Goal: Information Seeking & Learning: Learn about a topic

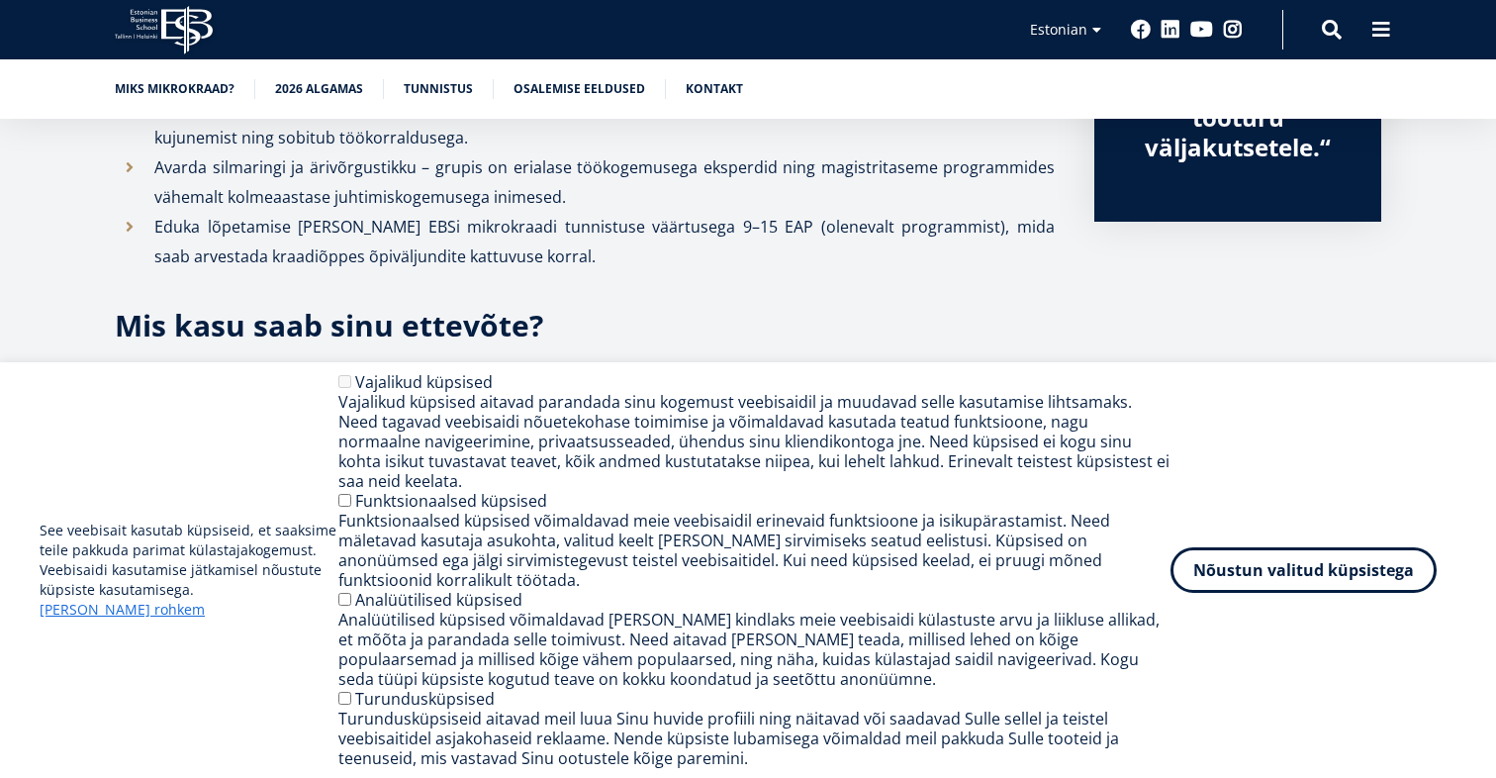
scroll to position [1111, 0]
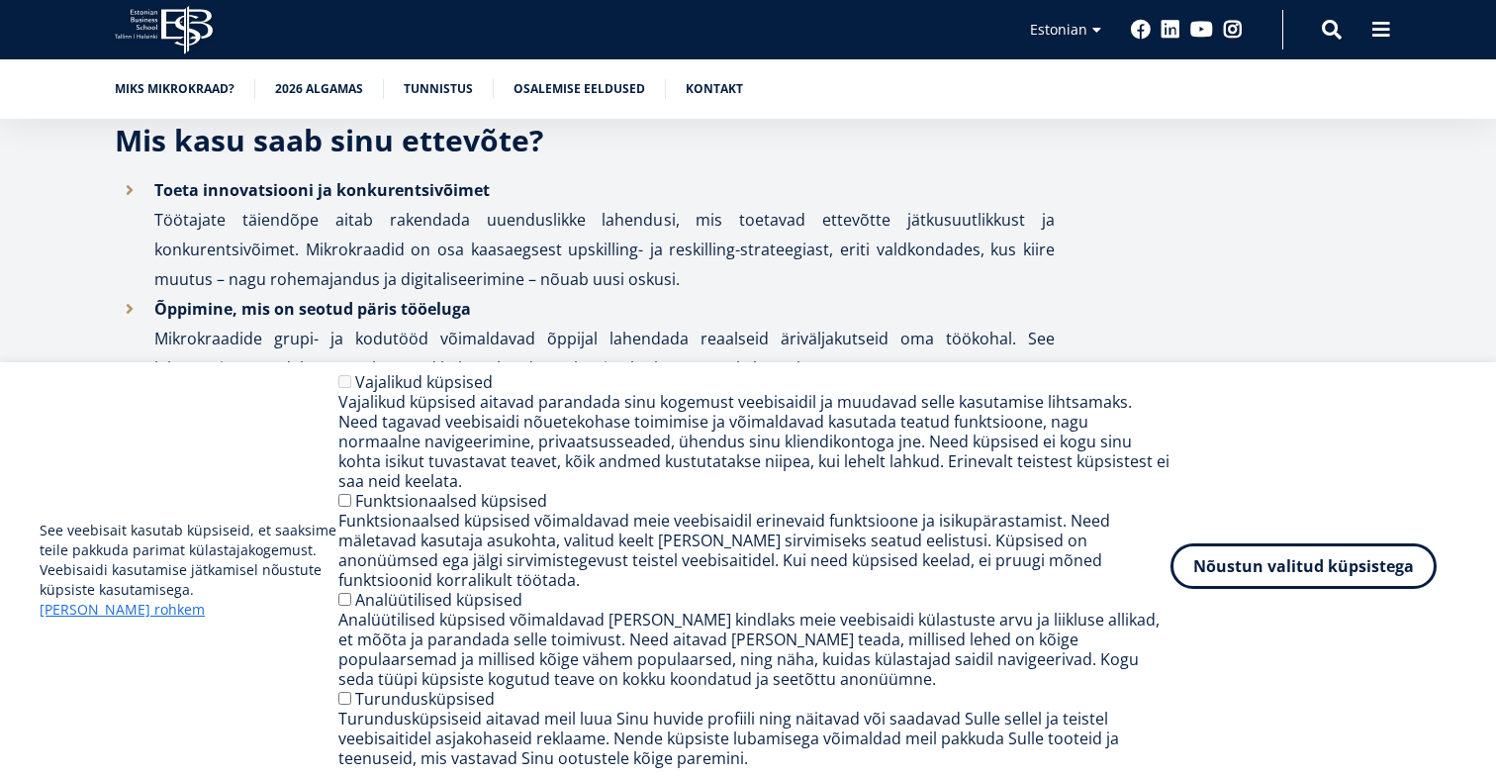
click at [1274, 584] on button "Nõustun valitud küpsistega" at bounding box center [1304, 566] width 266 height 46
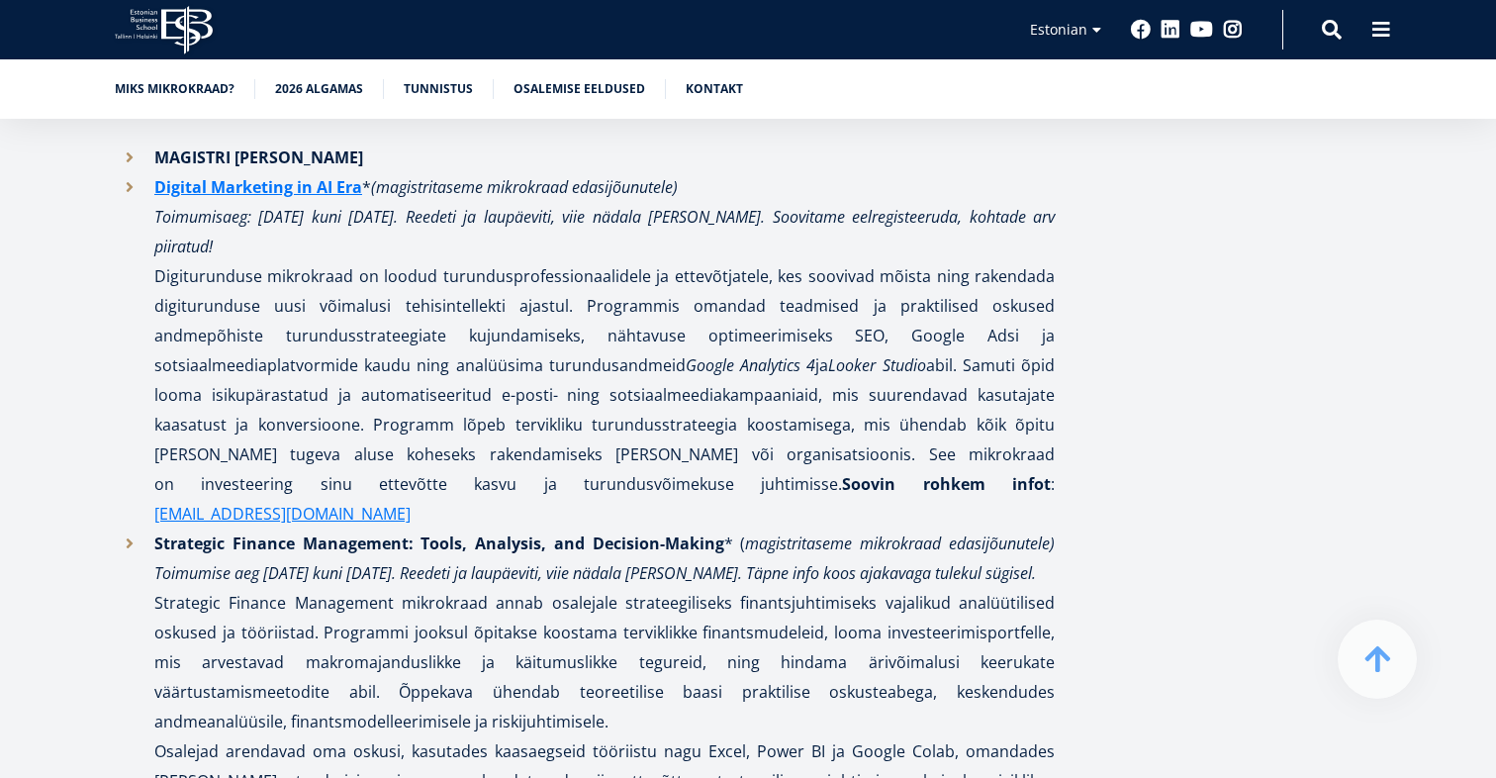
scroll to position [1967, 0]
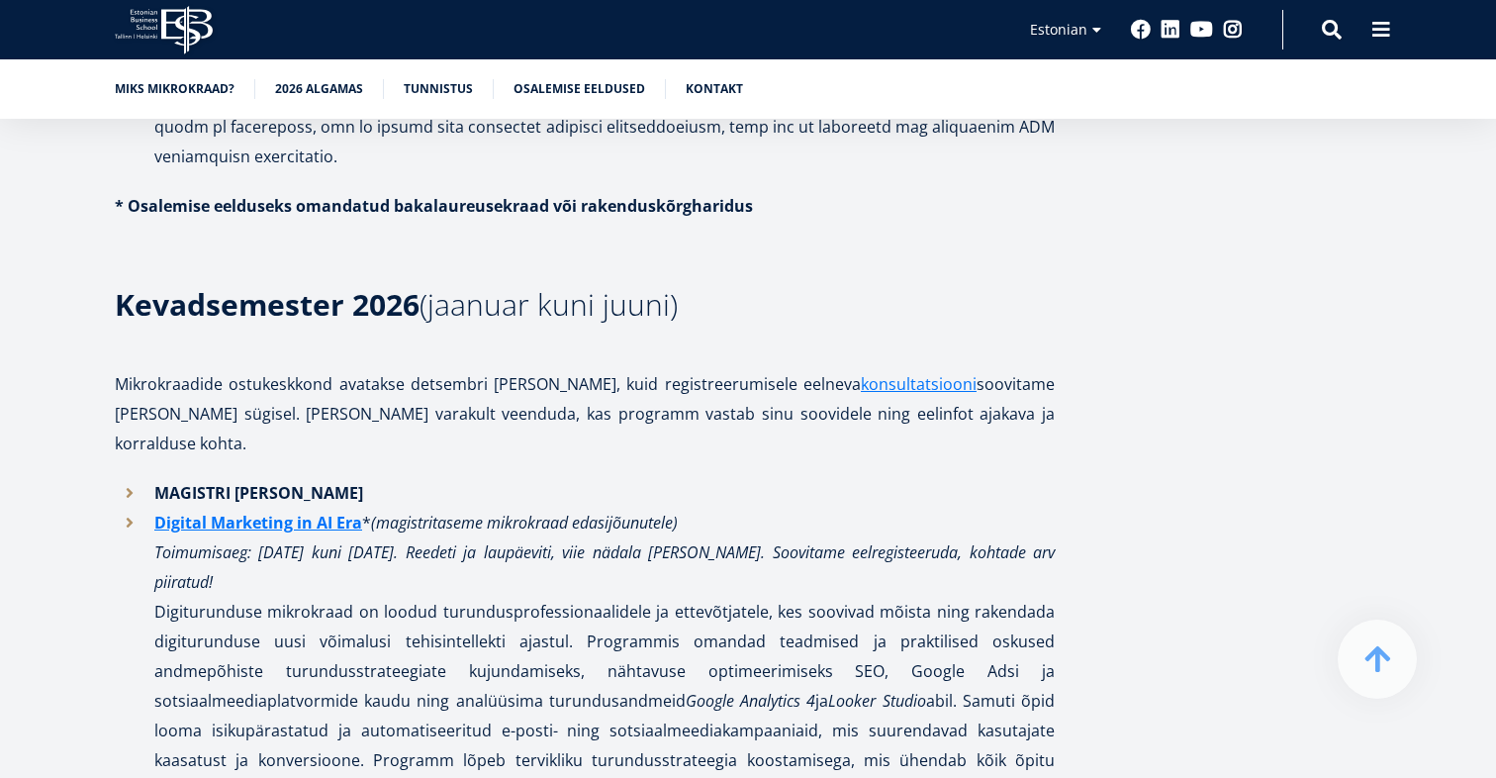
click at [329, 508] on p "Digital Marketing in AI Era * (magistritaseme mikrokraad edasijõunutele) Toimum…" at bounding box center [604, 686] width 901 height 356
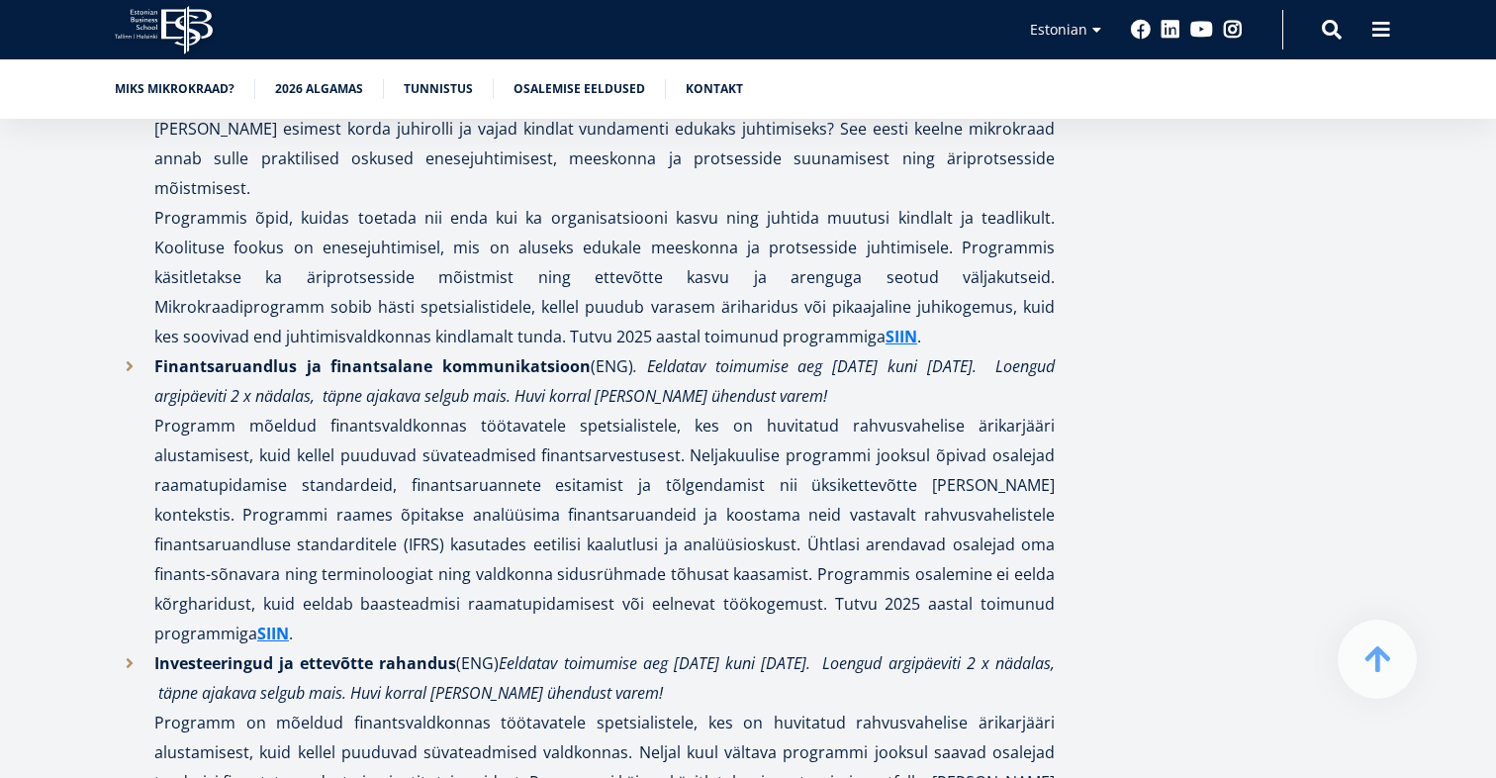
scroll to position [4612, 0]
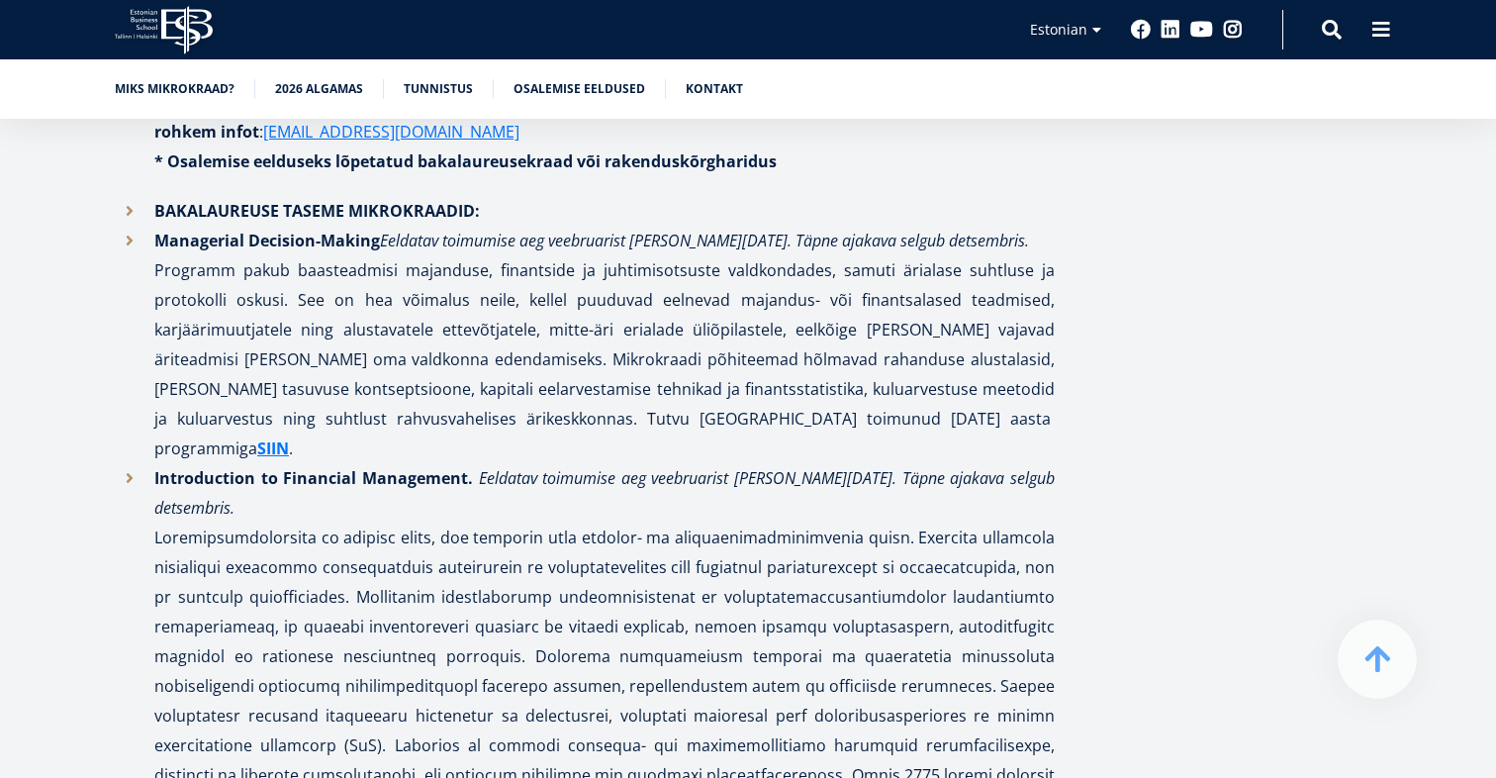
scroll to position [2994, 0]
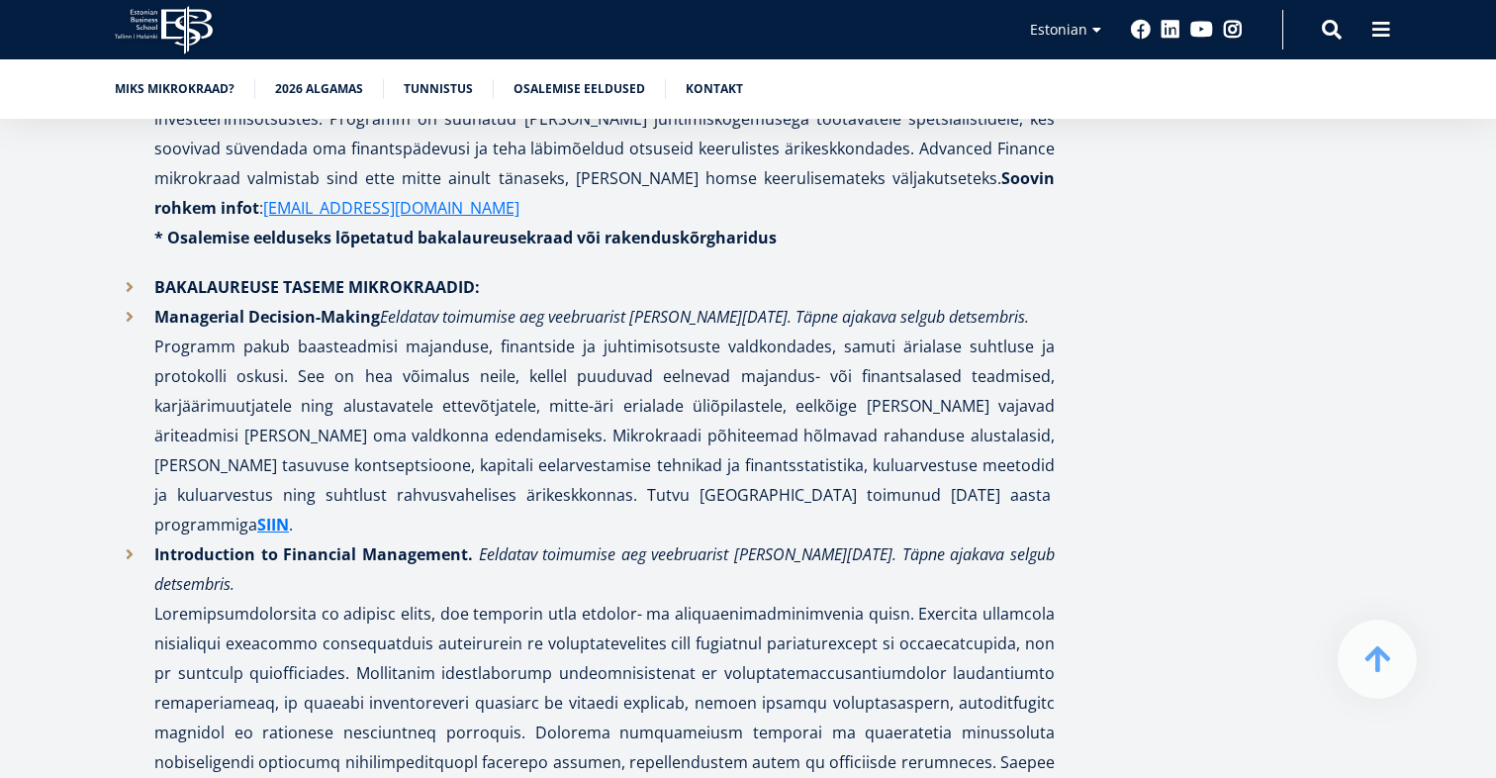
click at [89, 451] on div "EBS mikrokraadid – paindlik tee uute oskusteni Täienda oma teadmisi ettevõtluse…" at bounding box center [748, 316] width 1425 height 5711
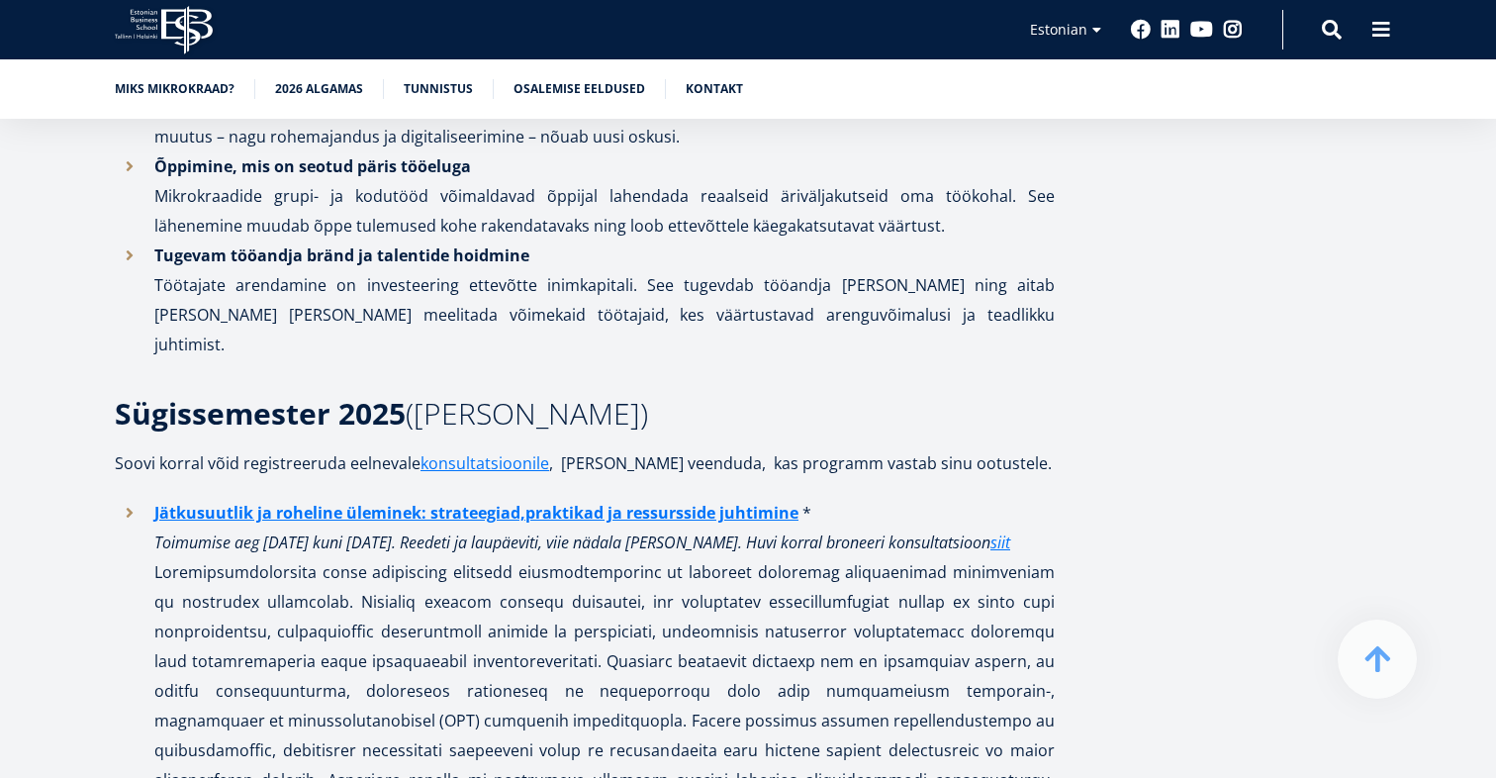
scroll to position [1303, 0]
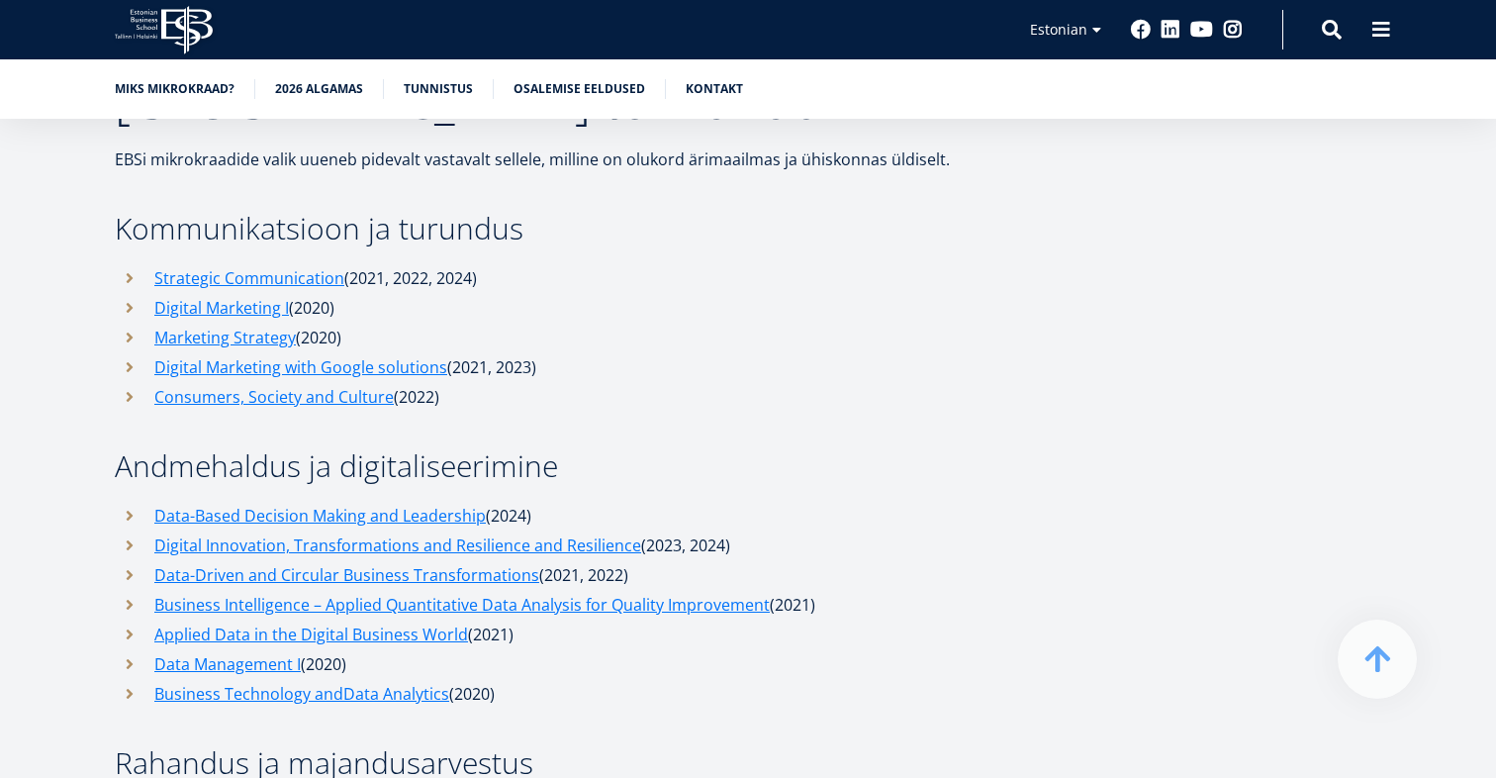
scroll to position [6213, 0]
